Goal: Task Accomplishment & Management: Manage account settings

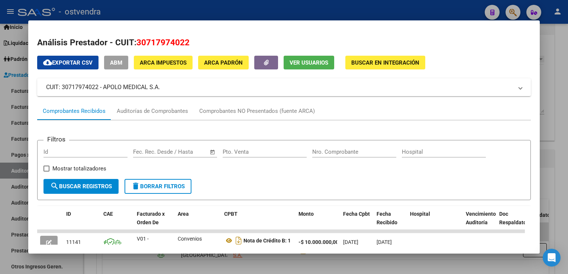
click at [368, 6] on div at bounding box center [284, 137] width 568 height 274
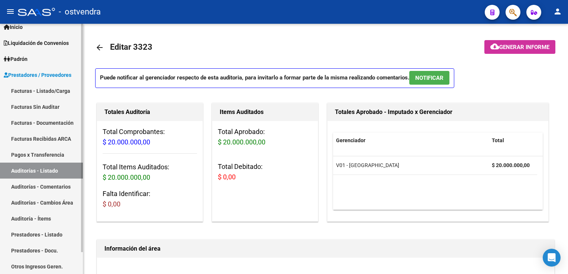
click at [39, 89] on link "Facturas - Listado/Carga" at bounding box center [41, 91] width 83 height 16
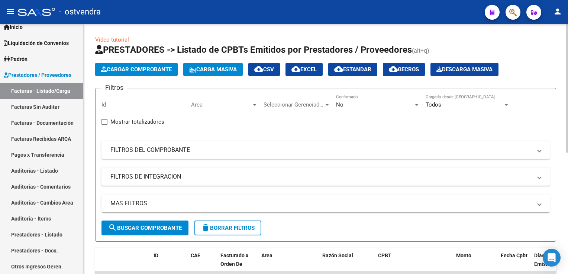
click at [129, 64] on button "Cargar Comprobante" at bounding box center [136, 69] width 82 height 13
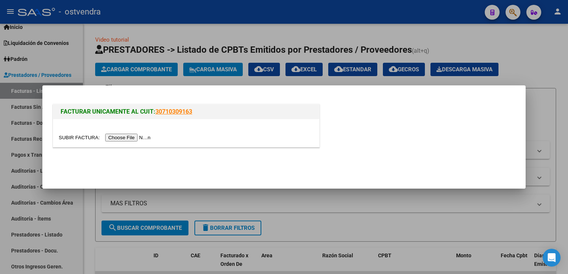
click at [120, 137] on input "file" at bounding box center [106, 138] width 94 height 8
click at [121, 136] on input "file" at bounding box center [106, 138] width 94 height 8
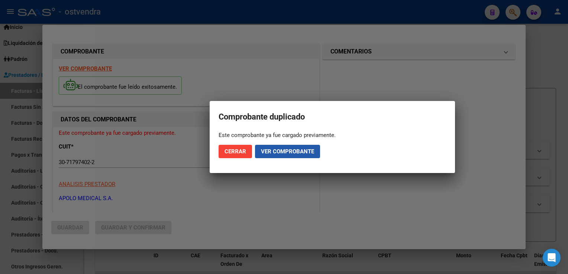
click at [287, 151] on span "Ver comprobante" at bounding box center [287, 151] width 53 height 7
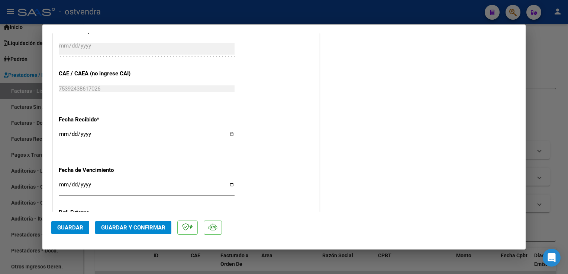
scroll to position [430, 0]
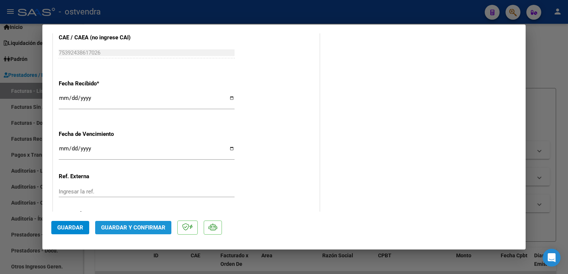
click at [146, 225] on span "Guardar y Confirmar" at bounding box center [133, 227] width 64 height 7
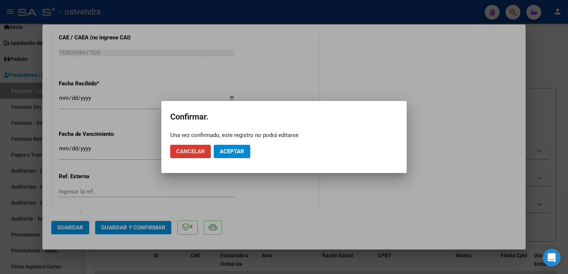
click at [236, 151] on span "Aceptar" at bounding box center [232, 151] width 25 height 7
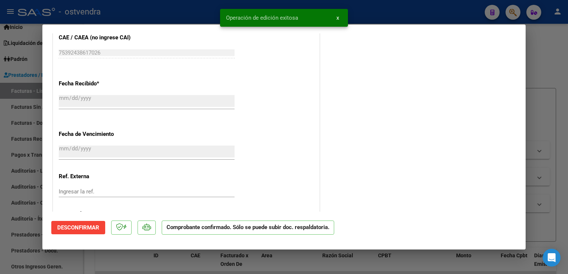
click at [554, 87] on div at bounding box center [284, 137] width 568 height 274
type input "$ 0,00"
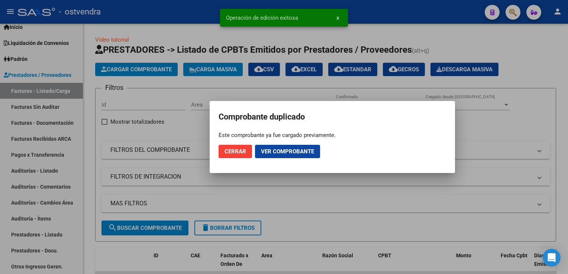
click at [230, 148] on button "Cerrar" at bounding box center [234, 151] width 33 height 13
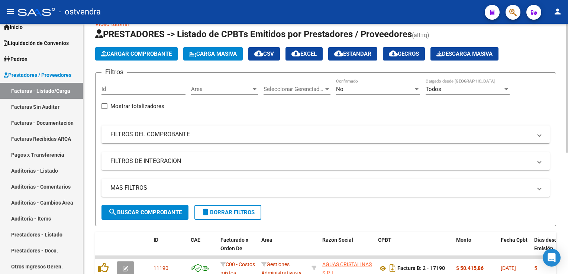
scroll to position [0, 0]
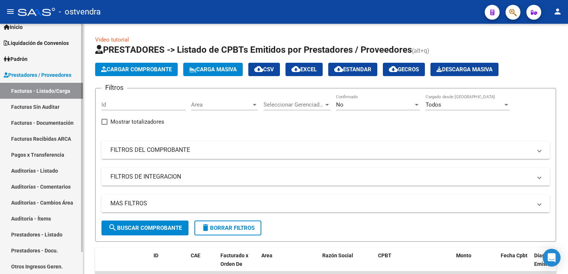
click at [37, 91] on link "Facturas - Listado/Carga" at bounding box center [41, 91] width 83 height 16
click at [46, 173] on link "Auditorías - Listado" at bounding box center [41, 171] width 83 height 16
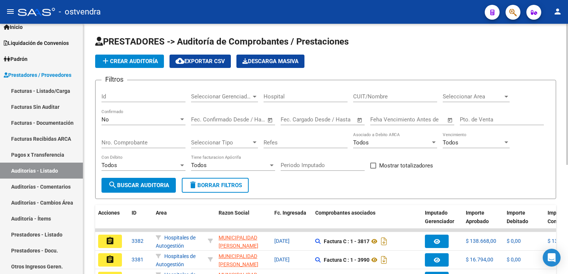
click at [396, 97] on input "CUIT/Nombre" at bounding box center [395, 96] width 84 height 7
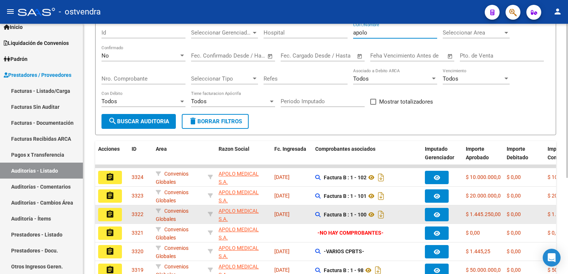
scroll to position [74, 0]
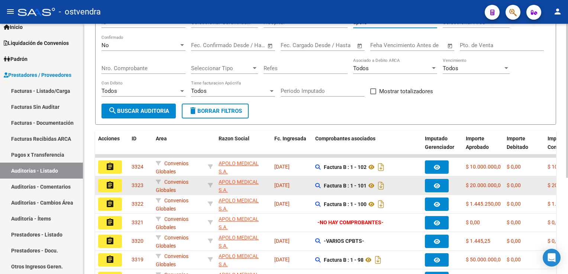
type input "apolo"
click at [111, 186] on mat-icon "assignment" at bounding box center [109, 185] width 9 height 9
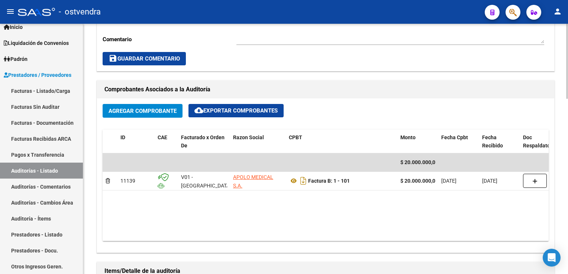
scroll to position [297, 0]
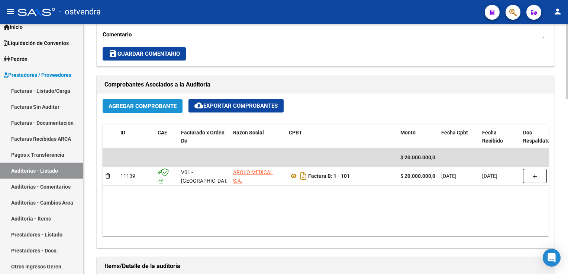
click at [125, 106] on span "Agregar Comprobante" at bounding box center [142, 106] width 68 height 7
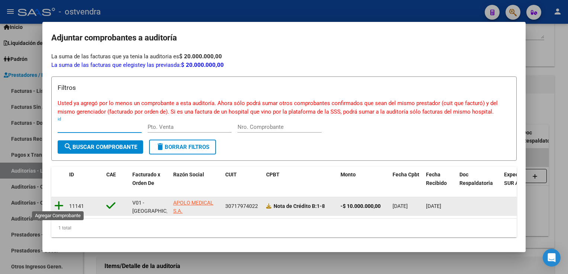
click at [57, 205] on icon at bounding box center [58, 206] width 9 height 10
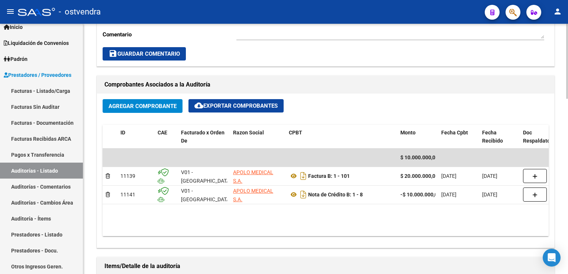
click at [444, 116] on div "Agregar Comprobante cloud_download Exportar Comprobantes" at bounding box center [326, 109] width 446 height 20
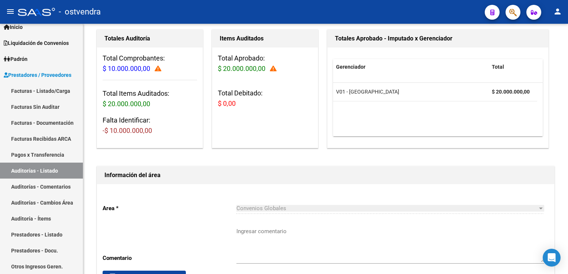
scroll to position [65, 0]
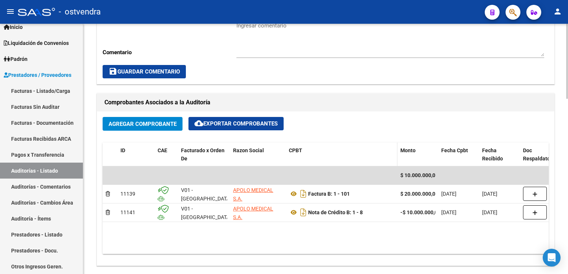
scroll to position [251, 0]
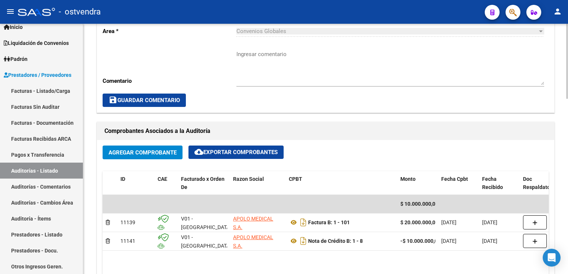
click at [357, 112] on div "Información del área Area * Convenios Globales Seleccionar area Comentario Ingr…" at bounding box center [325, 50] width 461 height 127
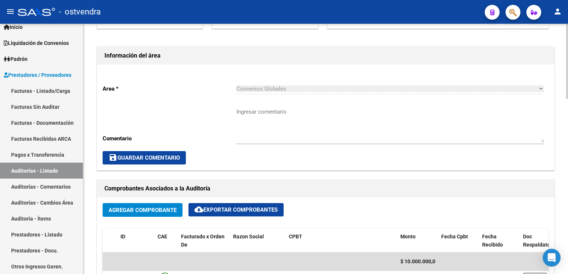
scroll to position [186, 0]
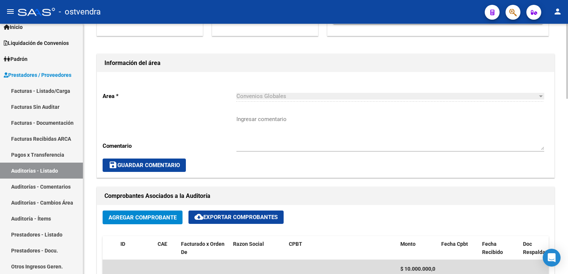
click at [122, 160] on button "save Guardar Comentario" at bounding box center [144, 165] width 83 height 13
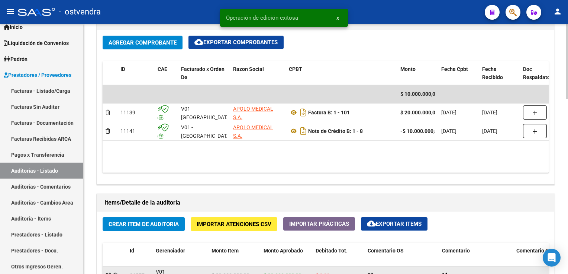
scroll to position [446, 0]
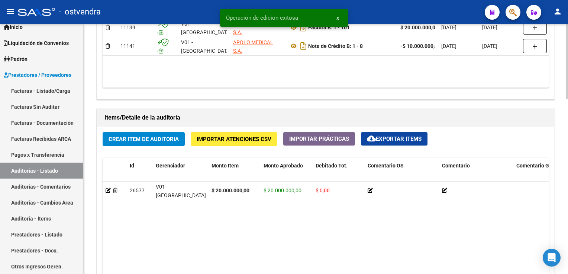
click at [465, 234] on datatable-body "26577 V01 - Viasano $ 20.000.000,00 $ 20.000.000,00 $ 0,00 [PERSON_NAME] [DATE]…" at bounding box center [326, 257] width 446 height 150
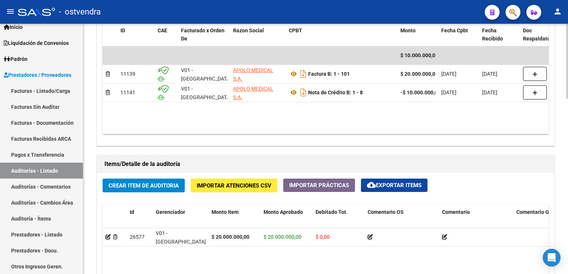
scroll to position [436, 0]
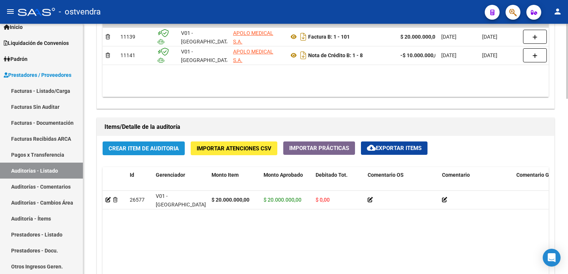
click at [155, 150] on span "Crear Item de Auditoria" at bounding box center [143, 148] width 70 height 7
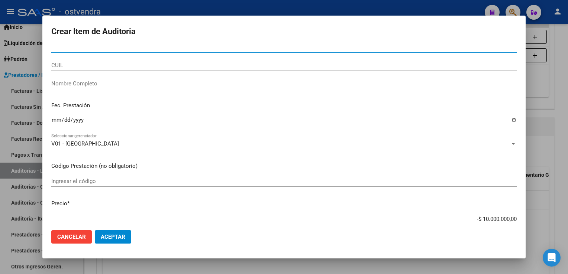
scroll to position [0, 0]
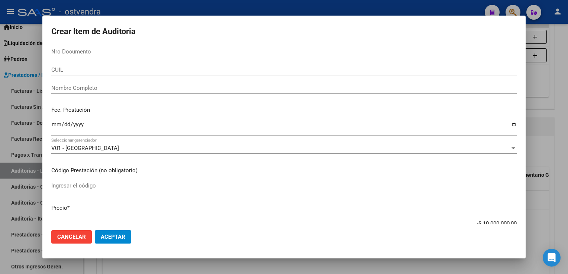
click at [160, 45] on form "Crear Item de Auditoria Nro Documento CUIL Nombre Completo Fec. Prestación Ingr…" at bounding box center [283, 137] width 465 height 225
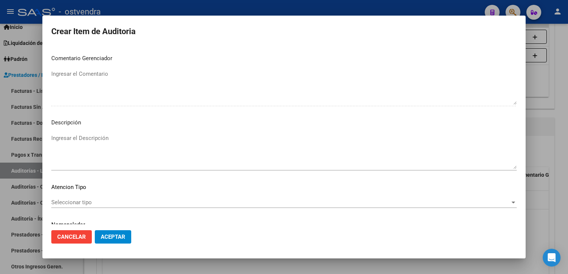
scroll to position [462, 0]
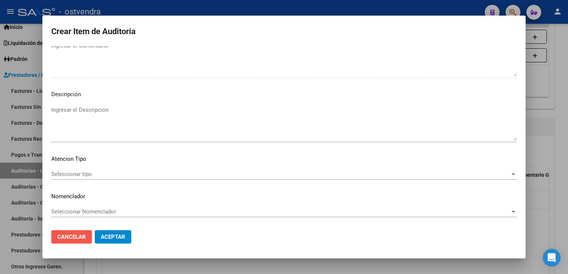
click at [77, 238] on span "Cancelar" at bounding box center [71, 237] width 29 height 7
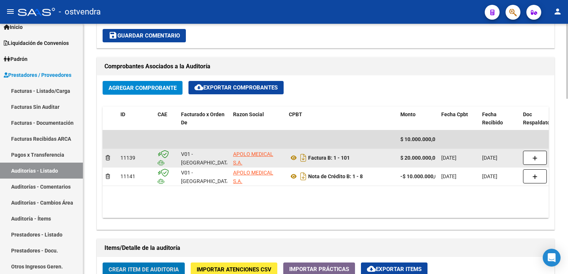
scroll to position [362, 0]
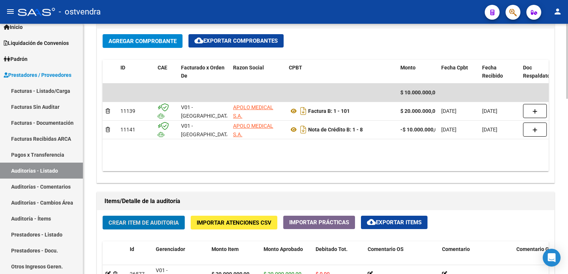
click at [327, 157] on datatable-body "$ 10.000.000,00 11139 V01 - [GEOGRAPHIC_DATA] MEDICAL S.A. Factura B: 1 - 101 $…" at bounding box center [326, 128] width 446 height 88
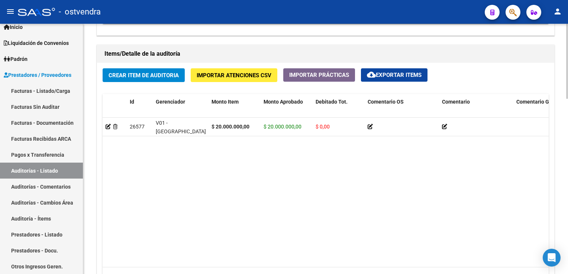
scroll to position [511, 0]
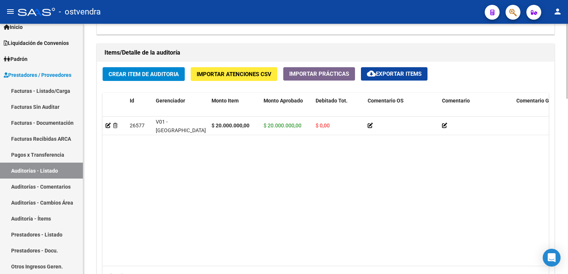
click at [118, 173] on datatable-body "26577 V01 - Viasano $ 20.000.000,00 $ 20.000.000,00 $ 0,00 [PERSON_NAME] [DATE]…" at bounding box center [326, 192] width 446 height 150
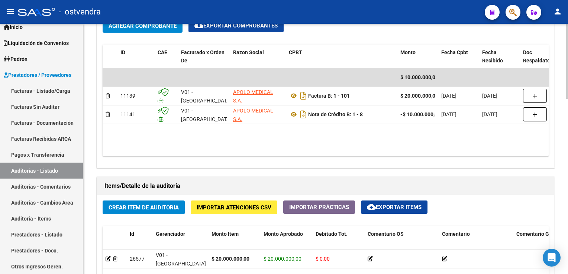
scroll to position [362, 0]
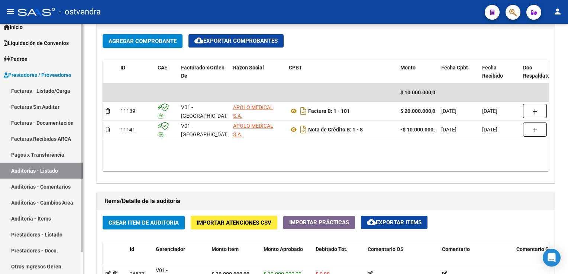
click at [34, 172] on link "Auditorías - Listado" at bounding box center [41, 171] width 83 height 16
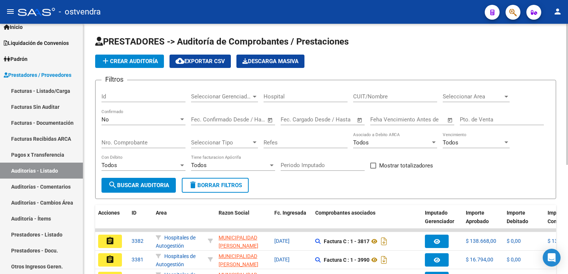
click at [386, 94] on input "CUIT/Nombre" at bounding box center [395, 96] width 84 height 7
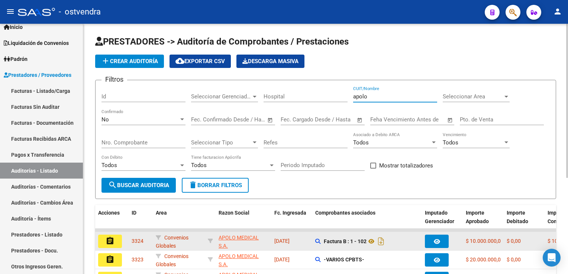
type input "apolo"
click at [116, 240] on button "assignment" at bounding box center [110, 241] width 24 height 13
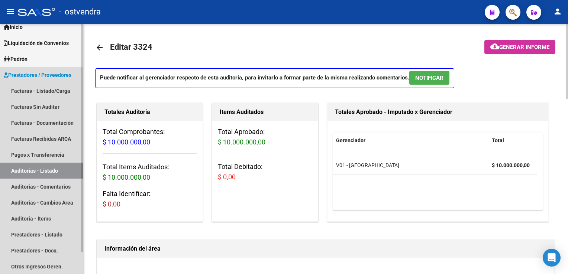
click at [44, 164] on link "Auditorías - Listado" at bounding box center [41, 171] width 83 height 16
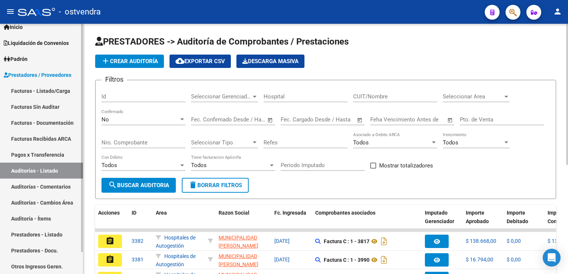
click at [43, 106] on link "Facturas Sin Auditar" at bounding box center [41, 107] width 83 height 16
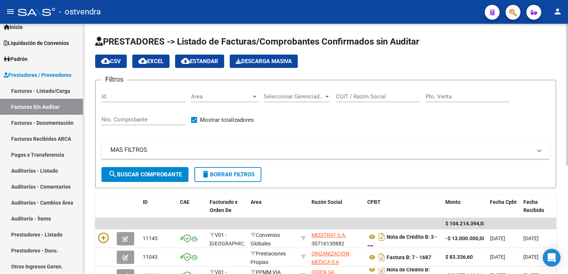
click at [367, 101] on div "CUIT / Razón Social" at bounding box center [378, 94] width 84 height 16
type input "s"
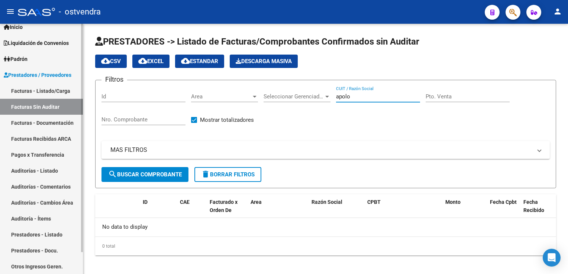
type input "apolo"
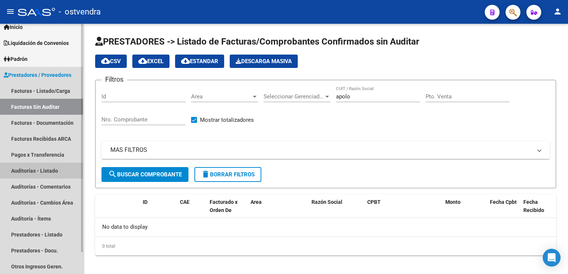
click at [27, 173] on link "Auditorías - Listado" at bounding box center [41, 171] width 83 height 16
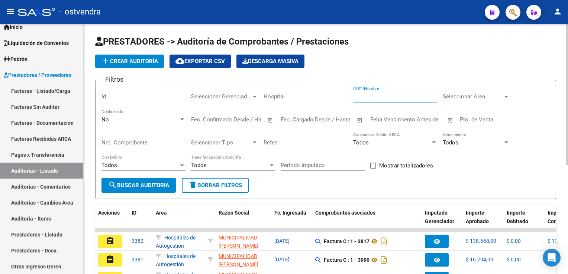
click at [415, 97] on input "CUIT/Nombre" at bounding box center [395, 96] width 84 height 7
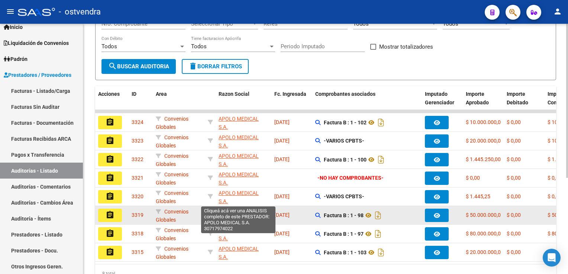
scroll to position [9, 0]
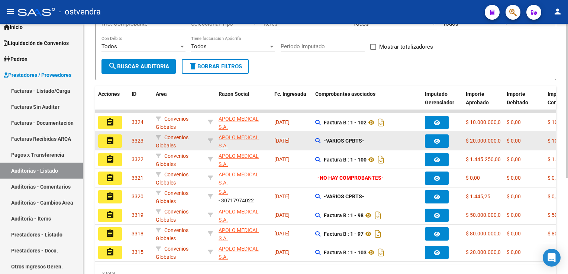
type input "apolo"
click at [342, 137] on div "-VARIOS CPBTS-" at bounding box center [367, 141] width 104 height 9
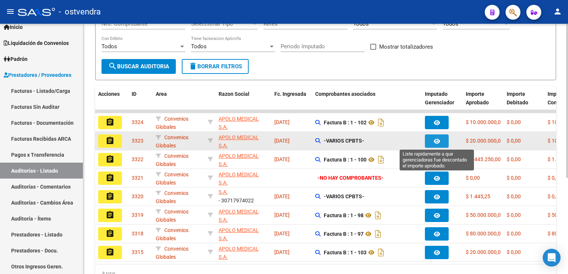
click at [436, 140] on icon "button" at bounding box center [436, 142] width 6 height 6
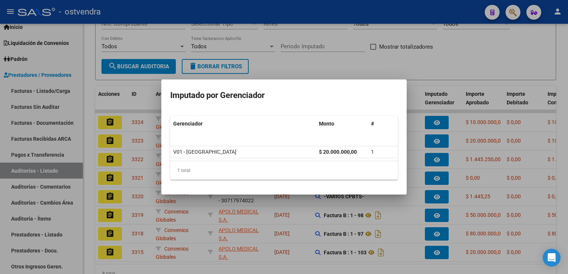
click at [399, 71] on div at bounding box center [284, 137] width 568 height 274
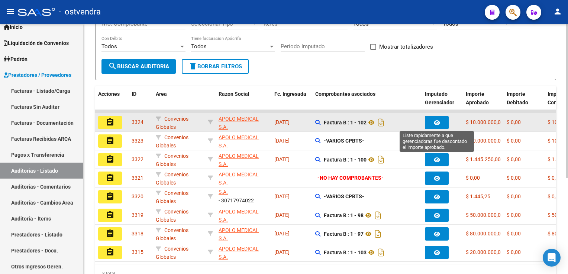
click at [441, 122] on button "button" at bounding box center [437, 122] width 24 height 13
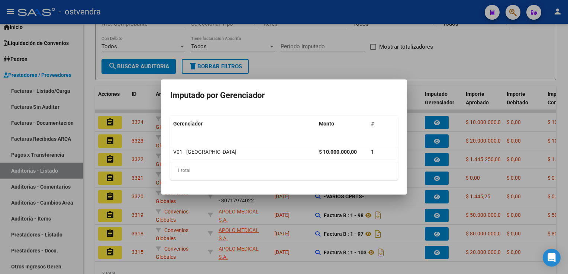
click at [423, 71] on div at bounding box center [284, 137] width 568 height 274
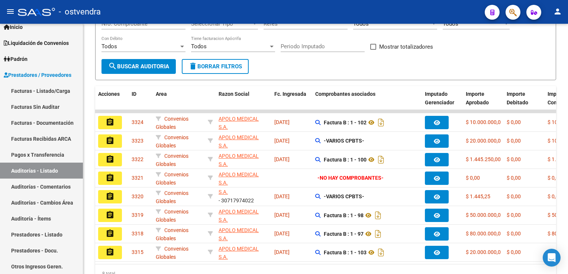
click at [110, 120] on mat-icon "assignment" at bounding box center [109, 122] width 9 height 9
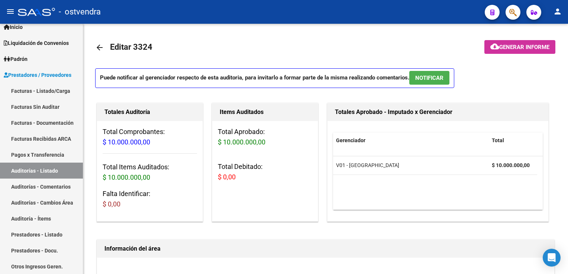
click at [212, 22] on mat-toolbar "menu - ostvendra person" at bounding box center [284, 12] width 568 height 24
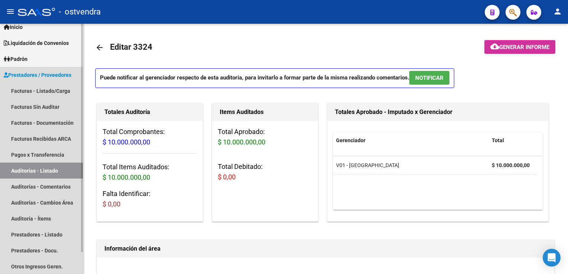
click at [42, 168] on link "Auditorías - Listado" at bounding box center [41, 171] width 83 height 16
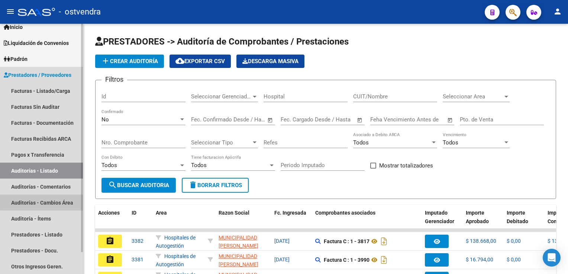
click at [44, 202] on link "Auditorías - Cambios Área" at bounding box center [41, 203] width 83 height 16
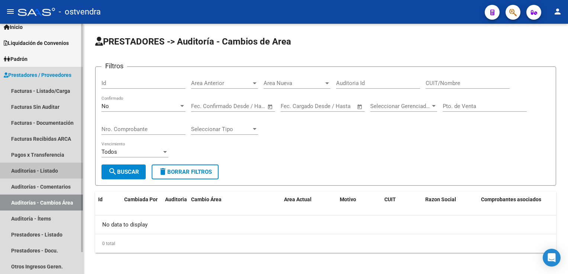
click at [44, 174] on link "Auditorías - Listado" at bounding box center [41, 171] width 83 height 16
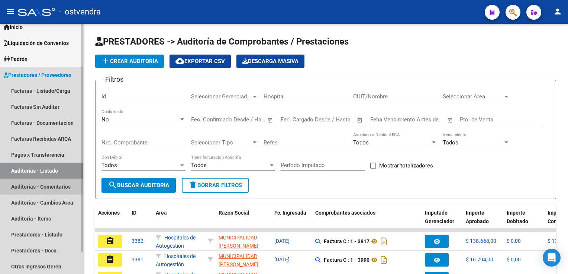
click at [44, 186] on link "Auditorías - Comentarios" at bounding box center [41, 187] width 83 height 16
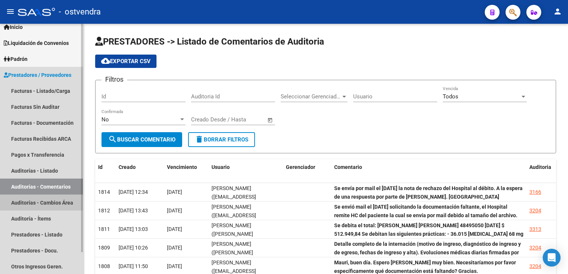
click at [42, 204] on link "Auditorías - Cambios Área" at bounding box center [41, 203] width 83 height 16
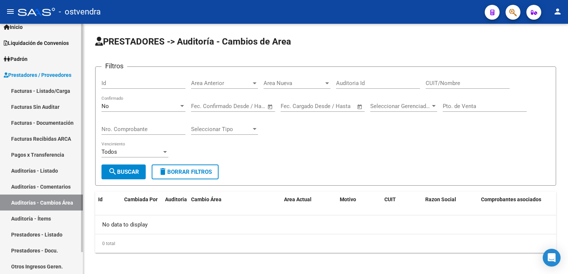
click at [40, 132] on link "Facturas Recibidas ARCA" at bounding box center [41, 139] width 83 height 16
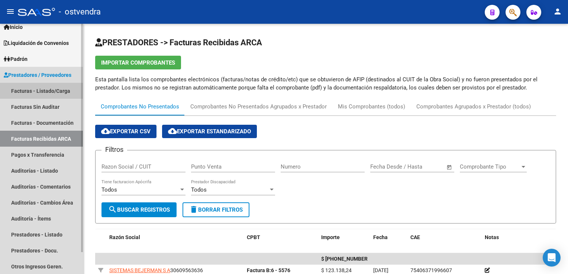
click at [46, 91] on link "Facturas - Listado/Carga" at bounding box center [41, 91] width 83 height 16
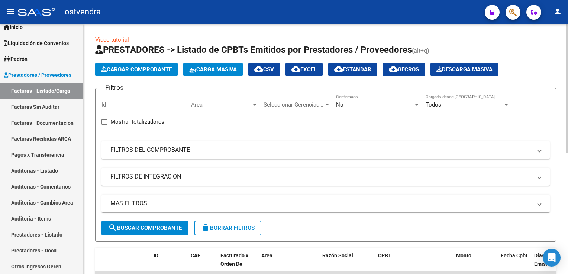
click at [369, 89] on form "Filtros Id Area Area Seleccionar Gerenciador Seleccionar Gerenciador No Confirm…" at bounding box center [325, 165] width 461 height 154
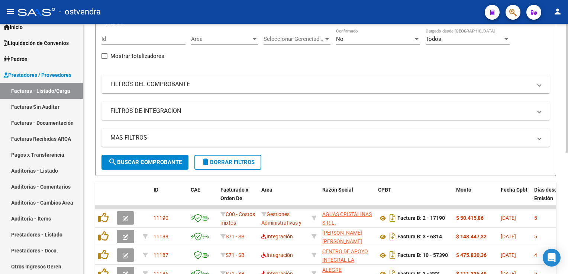
scroll to position [74, 0]
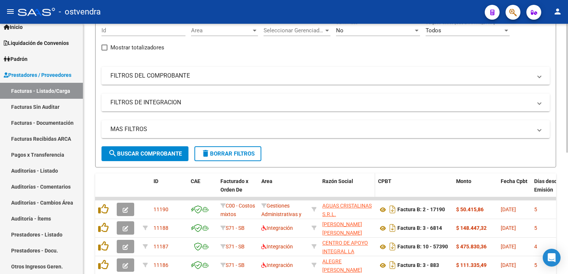
click at [330, 182] on span "Razón Social" at bounding box center [337, 181] width 31 height 6
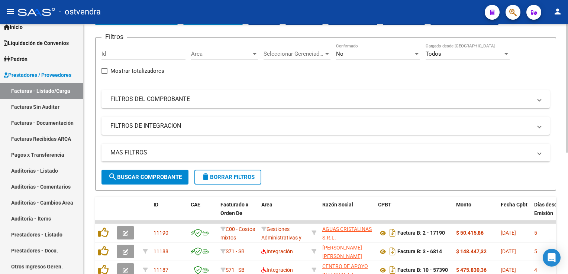
scroll to position [0, 0]
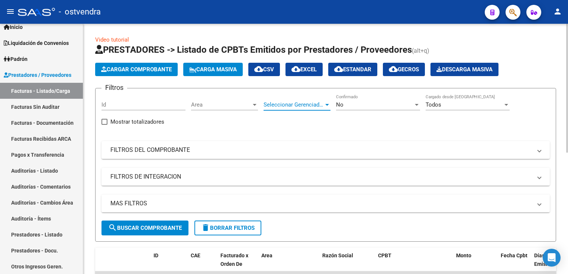
drag, startPoint x: 285, startPoint y: 106, endPoint x: 285, endPoint y: 101, distance: 4.5
click at [285, 101] on span "Seleccionar Gerenciador" at bounding box center [293, 104] width 60 height 7
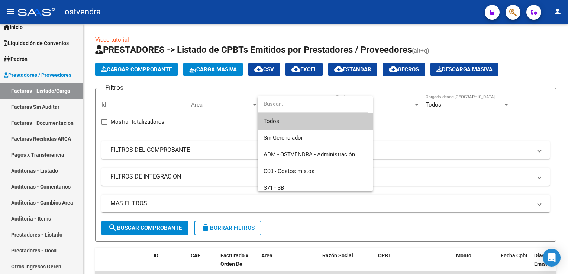
click at [226, 142] on div at bounding box center [284, 137] width 568 height 274
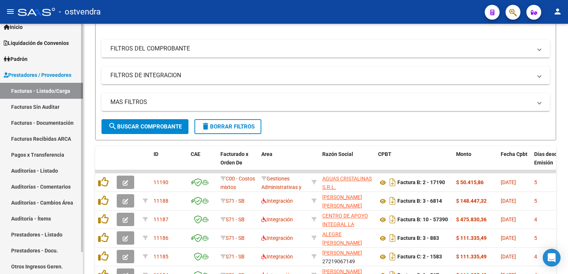
scroll to position [111, 0]
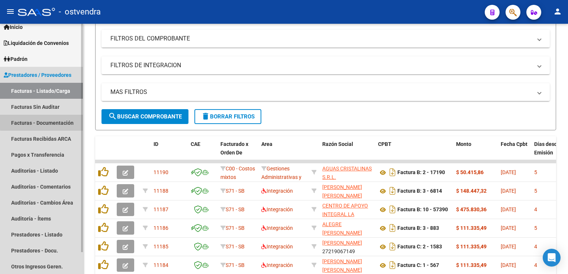
click at [47, 121] on link "Facturas - Documentación" at bounding box center [41, 123] width 83 height 16
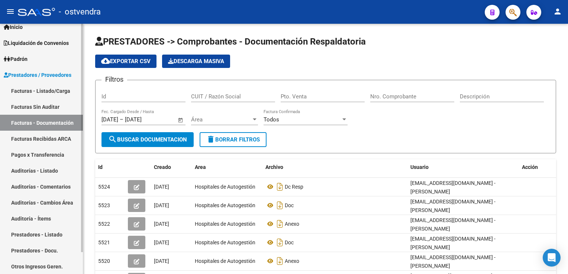
click at [45, 136] on link "Facturas Recibidas ARCA" at bounding box center [41, 139] width 83 height 16
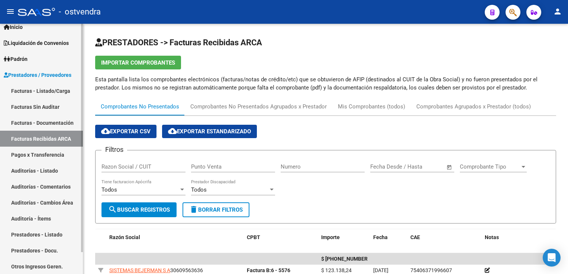
click at [44, 151] on link "Pagos x Transferencia" at bounding box center [41, 155] width 83 height 16
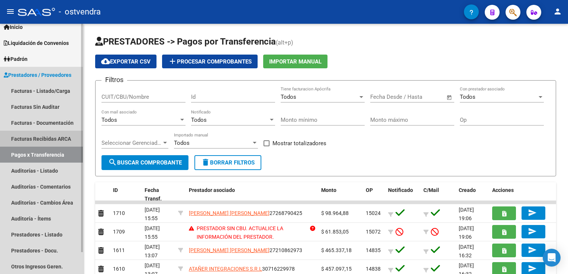
click at [41, 136] on link "Facturas Recibidas ARCA" at bounding box center [41, 139] width 83 height 16
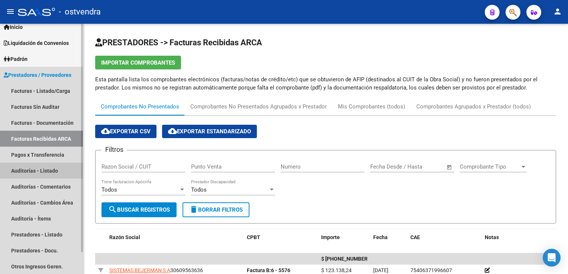
click at [46, 164] on link "Auditorías - Listado" at bounding box center [41, 171] width 83 height 16
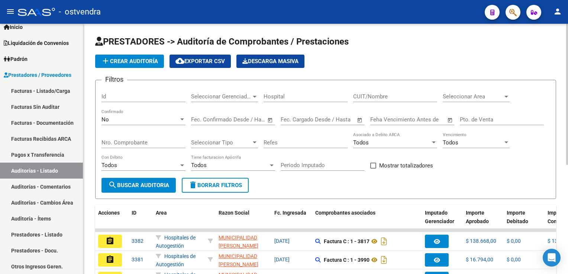
click at [227, 102] on div "Seleccionar Gerenciador Seleccionar Gerenciador" at bounding box center [224, 97] width 67 height 23
click at [230, 97] on span "Seleccionar Gerenciador" at bounding box center [221, 96] width 60 height 7
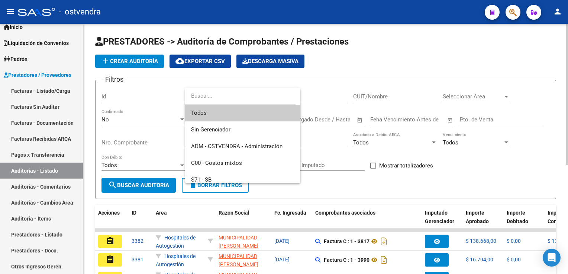
click at [230, 97] on input "dropdown search" at bounding box center [240, 96] width 110 height 17
drag, startPoint x: 388, startPoint y: 54, endPoint x: 388, endPoint y: 58, distance: 4.5
click at [389, 53] on div at bounding box center [284, 137] width 568 height 274
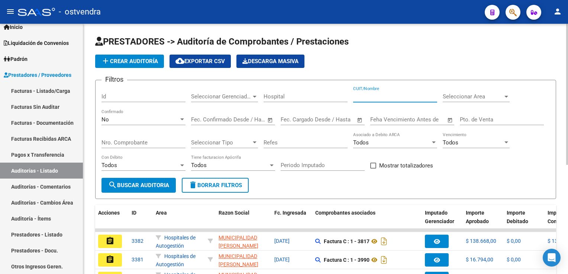
click at [399, 95] on input "CUIT/Nombre" at bounding box center [395, 96] width 84 height 7
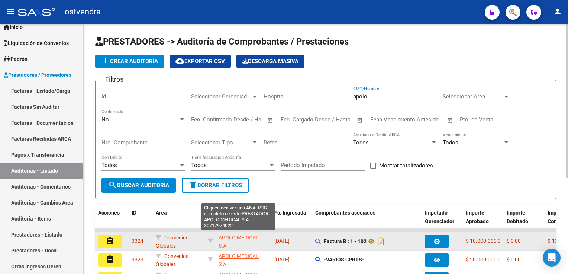
type input "apolo"
click at [244, 235] on span "APOLO MEDICAL S.A." at bounding box center [238, 242] width 40 height 14
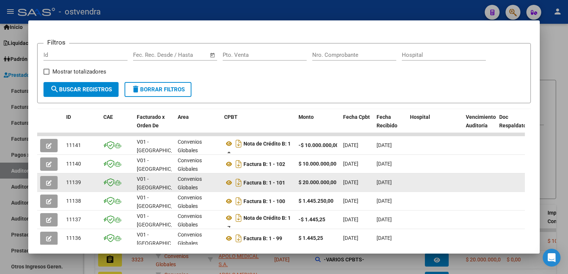
scroll to position [103, 0]
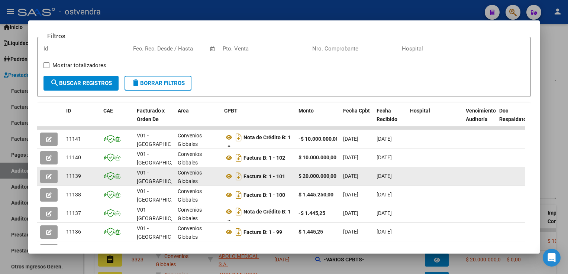
click at [54, 178] on button "button" at bounding box center [48, 176] width 17 height 13
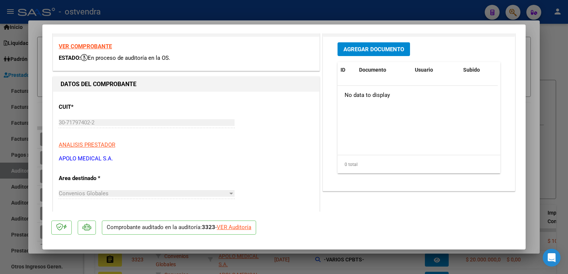
scroll to position [0, 0]
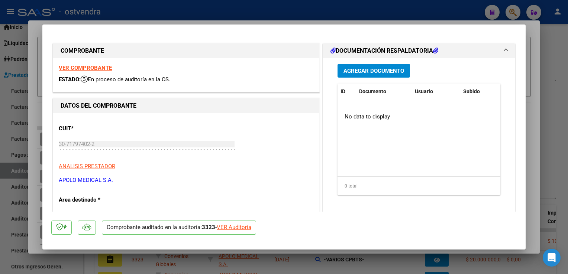
click at [243, 228] on div "VER Auditoría" at bounding box center [234, 227] width 35 height 9
type input "$ 0,00"
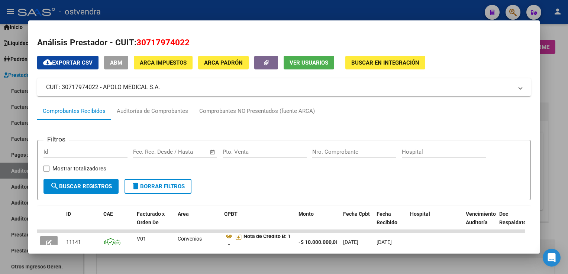
click at [480, 42] on h2 "Análisis Prestador - CUIT: 30717974022" at bounding box center [283, 42] width 493 height 13
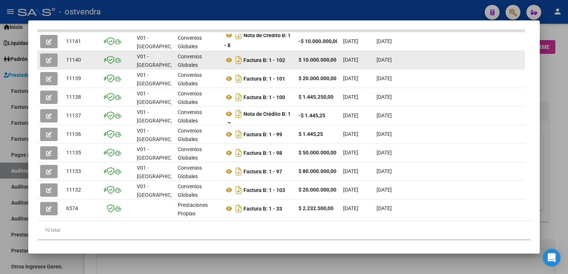
scroll to position [215, 0]
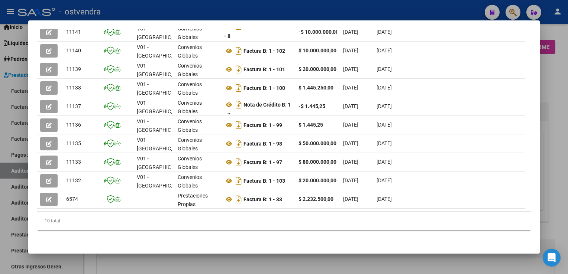
click at [539, 117] on div at bounding box center [284, 137] width 568 height 274
